Goal: Task Accomplishment & Management: Manage account settings

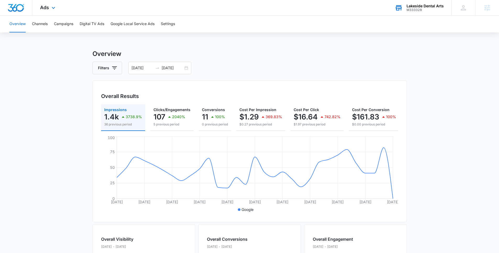
click at [419, 13] on div "Lakeside Dental Arts M333328 Your Accounts View All" at bounding box center [419, 7] width 64 height 15
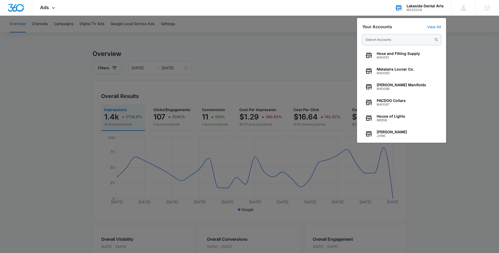
click at [399, 43] on input "text" at bounding box center [401, 40] width 79 height 10
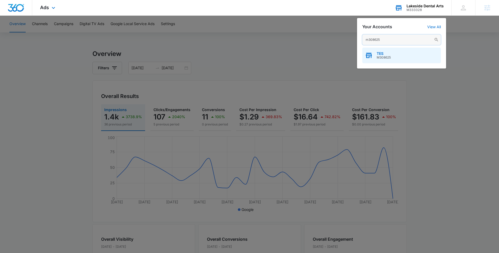
type input "m308625"
click at [402, 54] on div "TES M308625" at bounding box center [401, 56] width 79 height 16
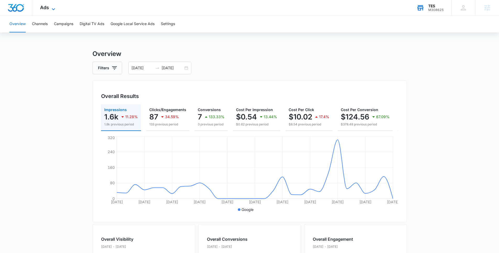
click at [45, 9] on span "Ads" at bounding box center [44, 7] width 9 height 5
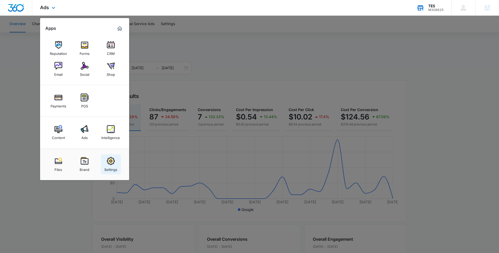
click at [110, 168] on div "Settings" at bounding box center [110, 168] width 13 height 7
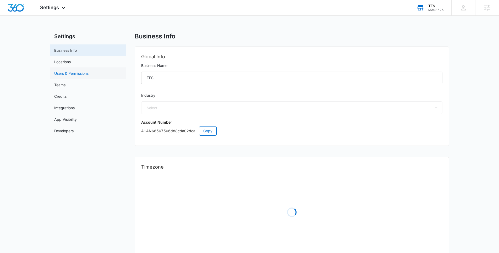
select select "52"
select select "US"
select select "America/[GEOGRAPHIC_DATA]"
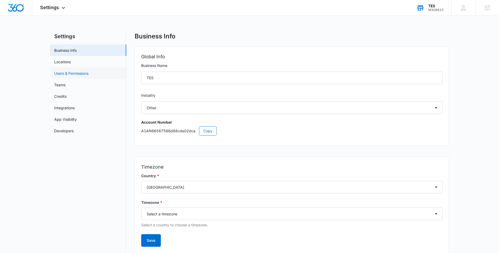
click at [84, 75] on link "Users & Permissions" at bounding box center [71, 73] width 34 height 5
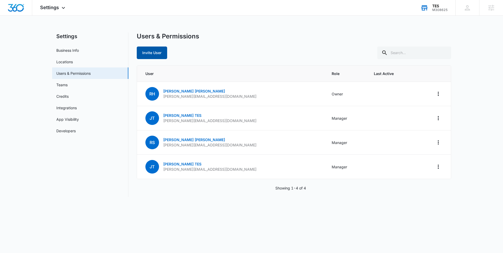
click at [154, 56] on button "Invite User" at bounding box center [152, 53] width 30 height 13
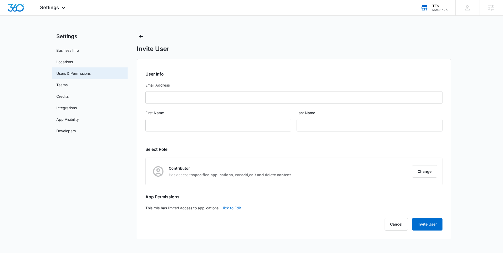
click at [145, 36] on div "Invite User" at bounding box center [294, 42] width 314 height 20
click at [142, 36] on icon "Back" at bounding box center [141, 37] width 4 height 4
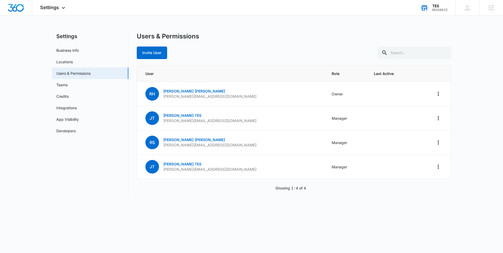
click at [437, 10] on div "M308625" at bounding box center [439, 10] width 15 height 4
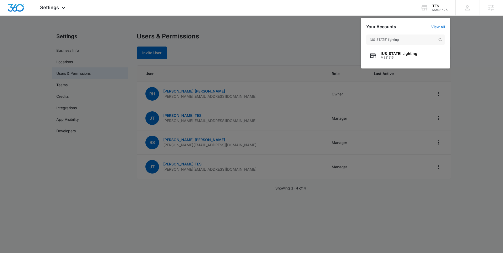
type input "[US_STATE] lighting"
click at [398, 57] on span "M321216" at bounding box center [398, 58] width 37 height 4
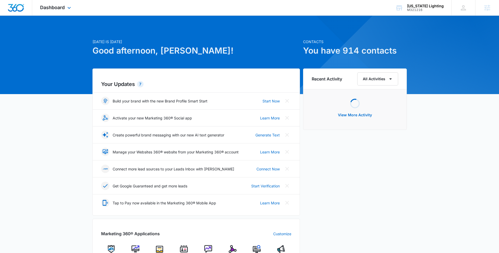
click at [54, 10] on div "Dashboard Apps Reputation Websites Forms CRM Email Social POS Content Ads Intel…" at bounding box center [56, 7] width 48 height 15
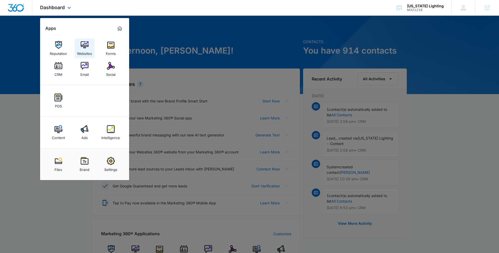
click at [82, 45] on img at bounding box center [85, 45] width 8 height 8
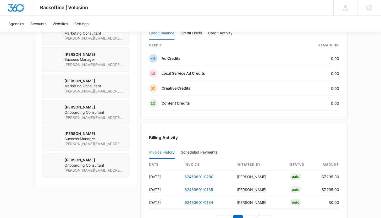
scroll to position [471, 0]
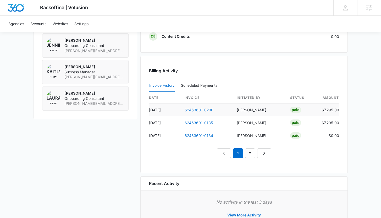
click at [188, 112] on link "62463601-0200" at bounding box center [199, 110] width 29 height 4
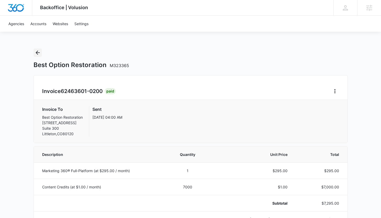
click at [36, 52] on icon "Back" at bounding box center [38, 53] width 4 height 4
